Goal: Information Seeking & Learning: Understand process/instructions

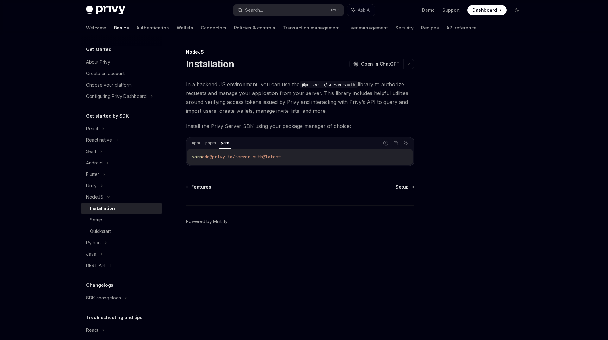
click at [229, 77] on div "NodeJS Installation OpenAI Open in ChatGPT OpenAI Open in ChatGPT In a backend …" at bounding box center [241, 194] width 350 height 292
drag, startPoint x: 300, startPoint y: 171, endPoint x: 174, endPoint y: 171, distance: 126.0
click at [174, 171] on div "NodeJS Installation OpenAI Open in ChatGPT OpenAI Open in ChatGPT In a backend …" at bounding box center [241, 194] width 350 height 292
click at [232, 160] on span "@privy-io/server-auth@latest" at bounding box center [245, 157] width 71 height 6
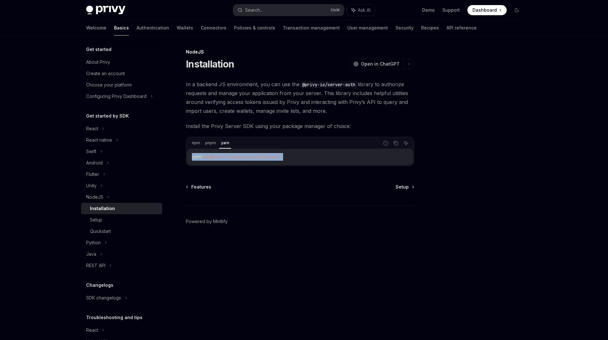
click at [232, 160] on span "@privy-io/server-auth@latest" at bounding box center [245, 157] width 71 height 6
click at [250, 186] on div "NodeJS Installation OpenAI Open in ChatGPT OpenAI Open in ChatGPT In a backend …" at bounding box center [241, 194] width 350 height 292
drag, startPoint x: 295, startPoint y: 168, endPoint x: 177, endPoint y: 174, distance: 118.3
click at [177, 174] on div "NodeJS Installation OpenAI Open in ChatGPT OpenAI Open in ChatGPT In a backend …" at bounding box center [241, 194] width 350 height 292
click at [241, 182] on div "NodeJS Installation OpenAI Open in ChatGPT OpenAI Open in ChatGPT In a backend …" at bounding box center [241, 194] width 350 height 292
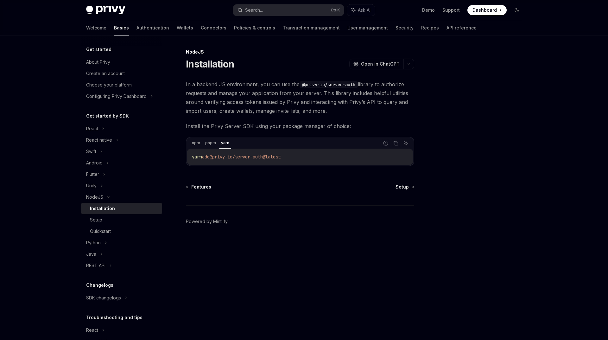
drag, startPoint x: 302, startPoint y: 166, endPoint x: 181, endPoint y: 166, distance: 120.9
click at [187, 165] on div "yarn add @privy-io/server-auth@latest" at bounding box center [300, 156] width 226 height 16
click at [210, 160] on span "@privy-io/server-auth@latest" at bounding box center [245, 157] width 71 height 6
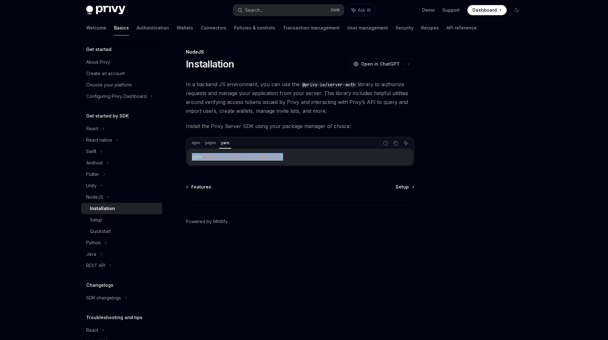
click at [235, 165] on div "yarn add @privy-io/server-auth@latest" at bounding box center [300, 156] width 226 height 16
click at [243, 160] on span "@privy-io/server-auth@latest" at bounding box center [245, 157] width 71 height 6
click at [262, 176] on div "NodeJS Installation OpenAI Open in ChatGPT OpenAI Open in ChatGPT In a backend …" at bounding box center [241, 194] width 350 height 292
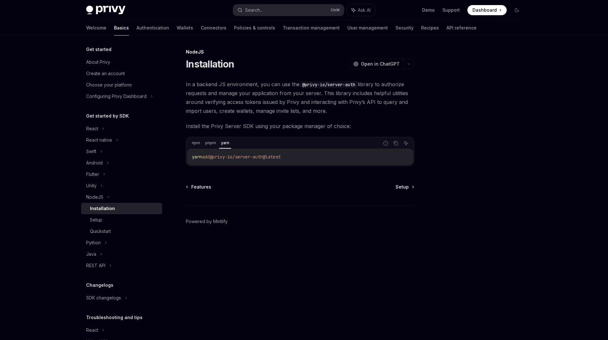
drag, startPoint x: 508, startPoint y: 83, endPoint x: 510, endPoint y: 58, distance: 24.5
click at [508, 82] on div at bounding box center [479, 194] width 96 height 292
